Goal: Find specific page/section: Find specific page/section

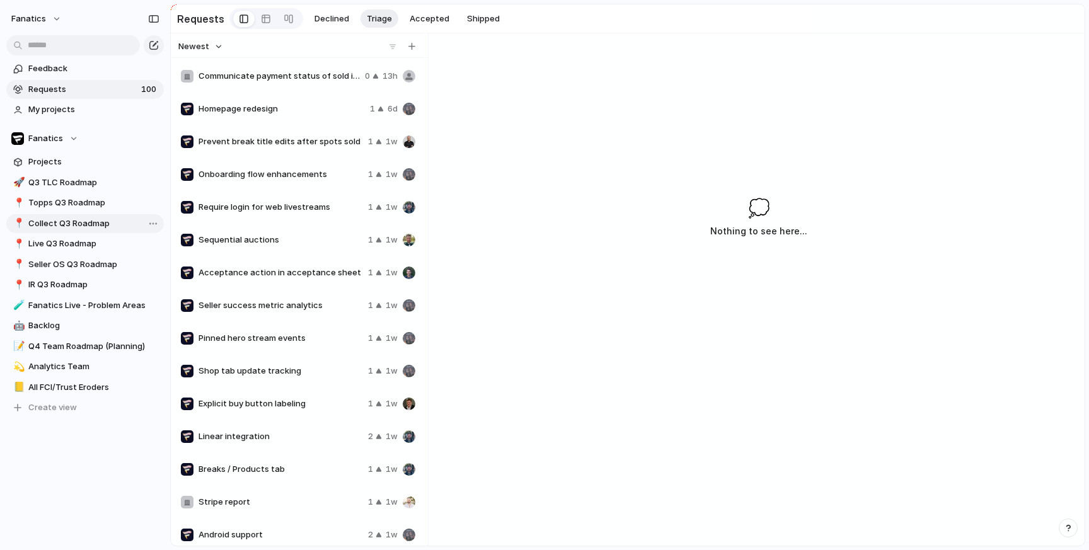
click at [83, 219] on span "Collect Q3 Roadmap" at bounding box center [93, 223] width 131 height 13
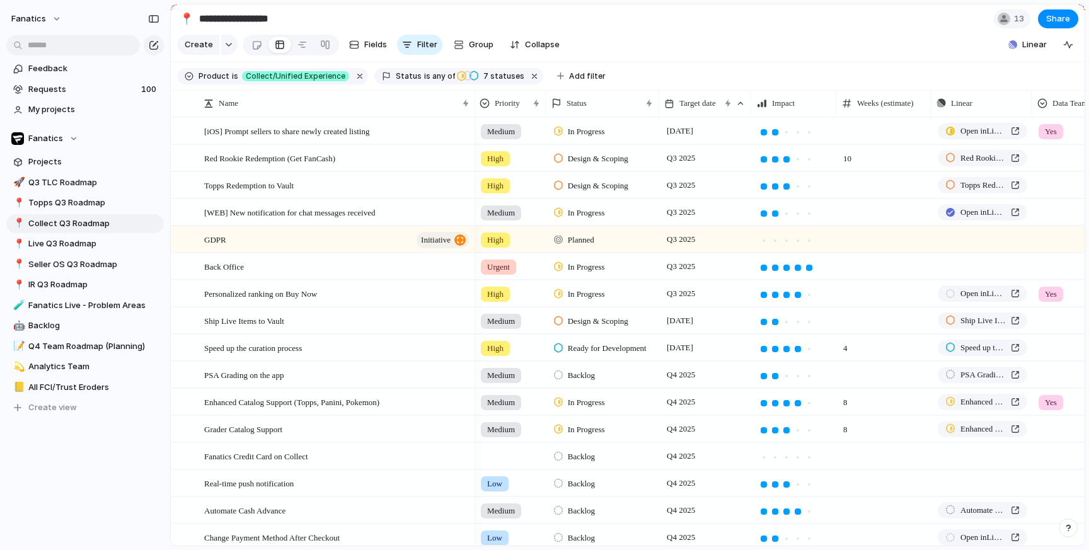
scroll to position [0, 1]
